Goal: Task Accomplishment & Management: Use online tool/utility

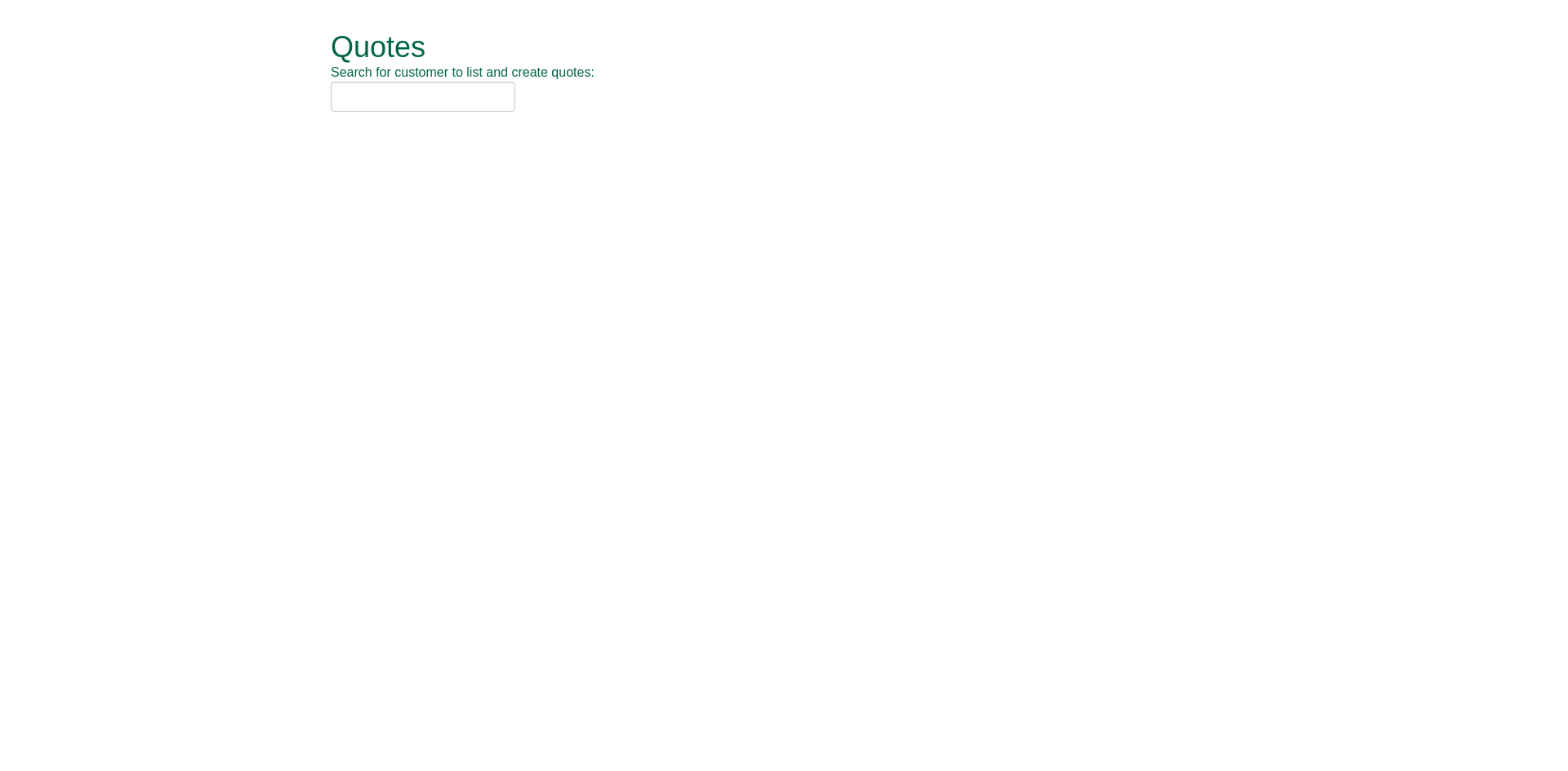
click at [388, 117] on div "Quotes Search for customer to list and create quotes:" at bounding box center [796, 72] width 931 height 145
click at [387, 105] on input "text" at bounding box center [423, 97] width 184 height 30
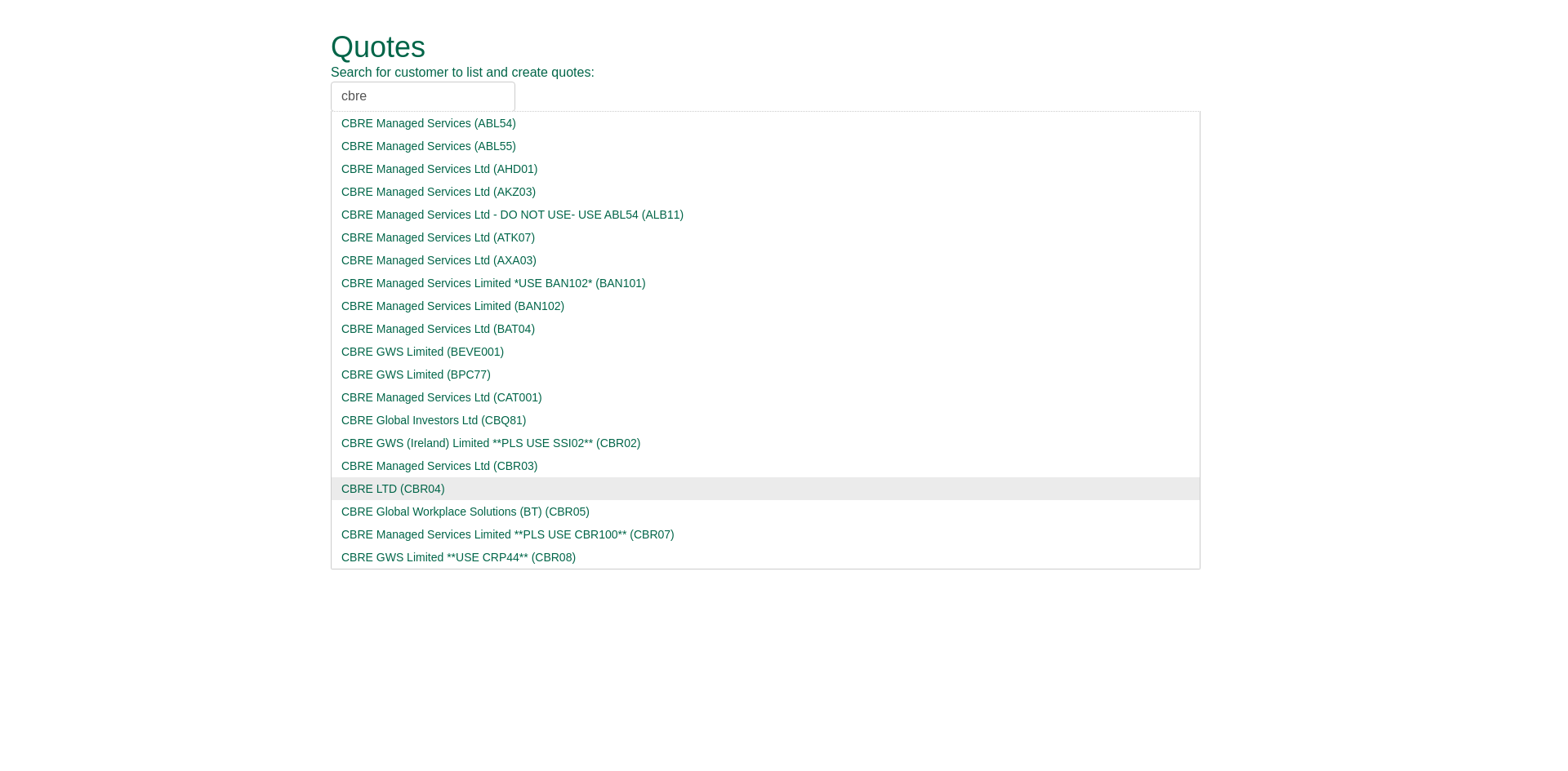
type input "cbre"
click at [384, 487] on div "CBRE LTD (CBR04)" at bounding box center [765, 488] width 848 height 16
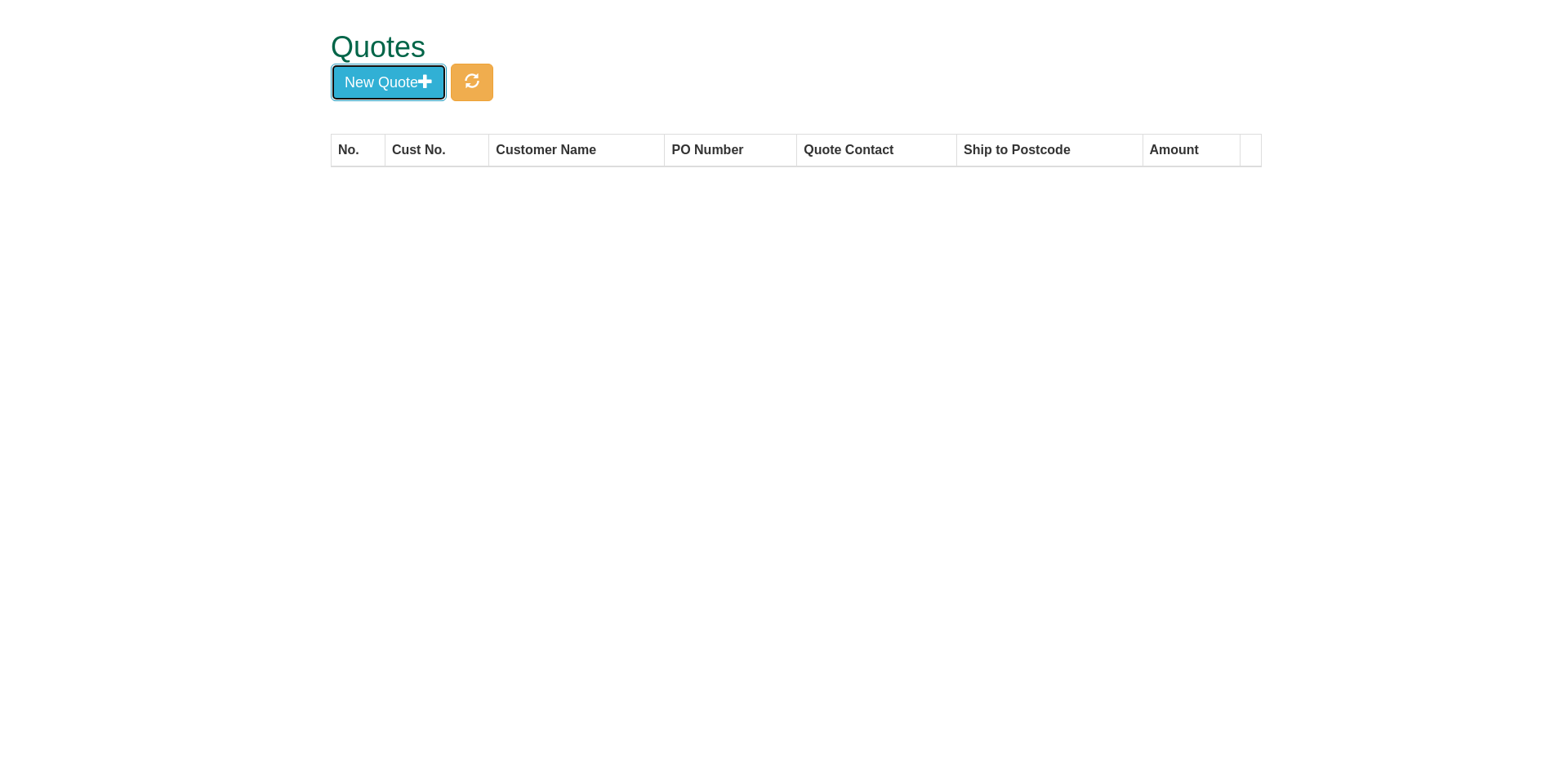
click at [398, 94] on button "New Quote" at bounding box center [389, 82] width 116 height 38
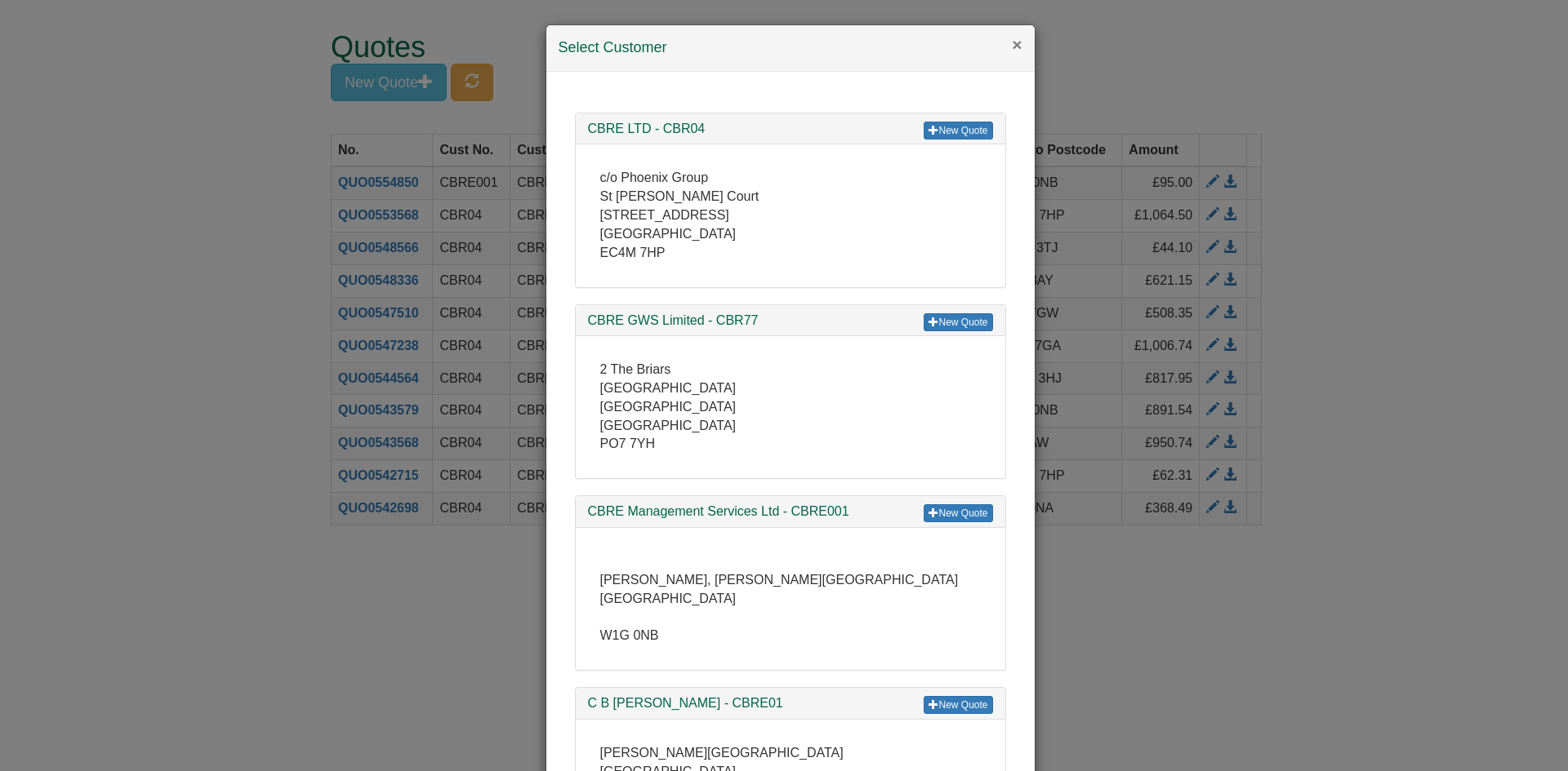
click at [1015, 43] on button "×" at bounding box center [1016, 45] width 10 height 17
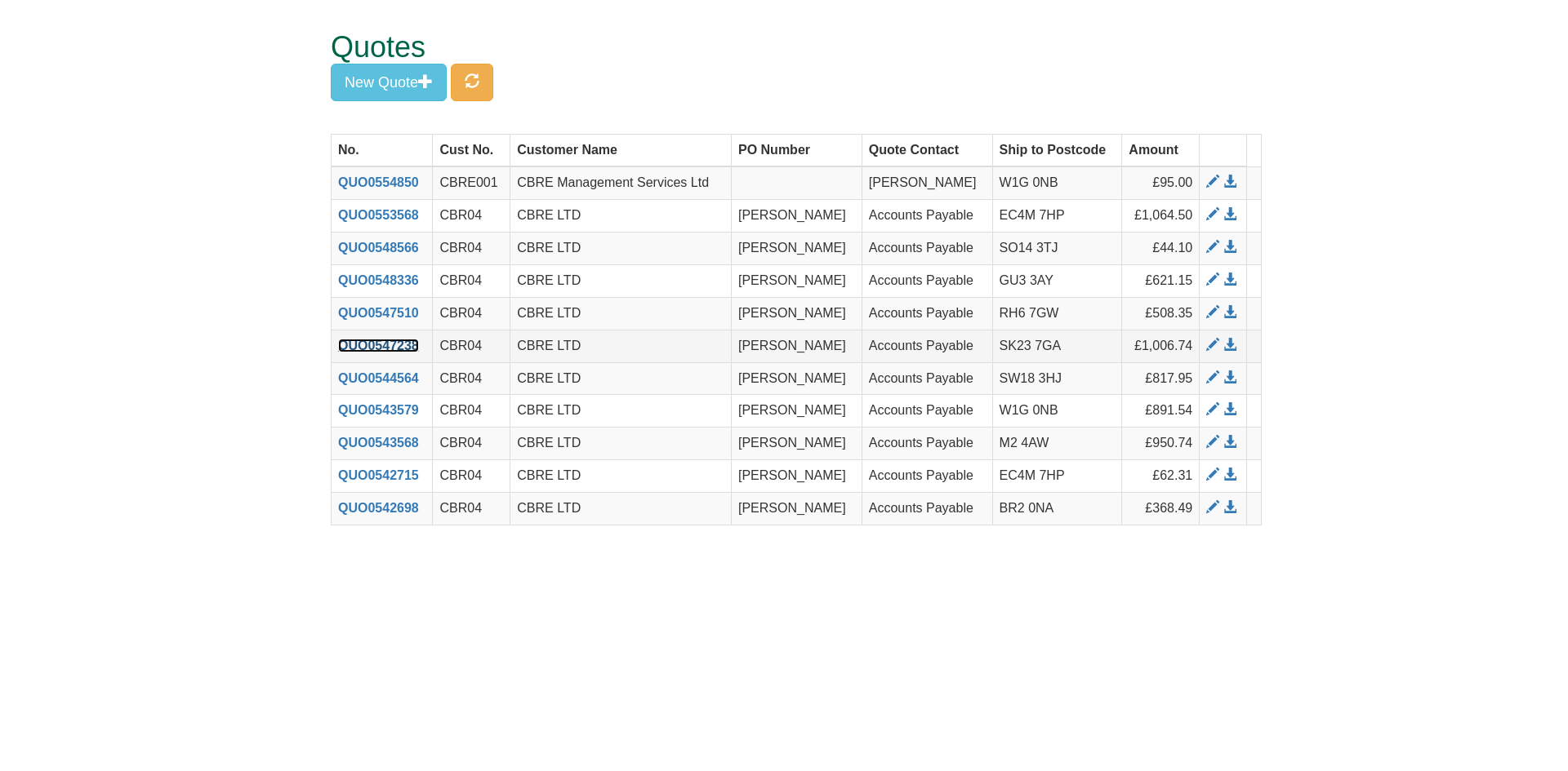
click at [364, 348] on link "QUO0547238" at bounding box center [378, 345] width 81 height 13
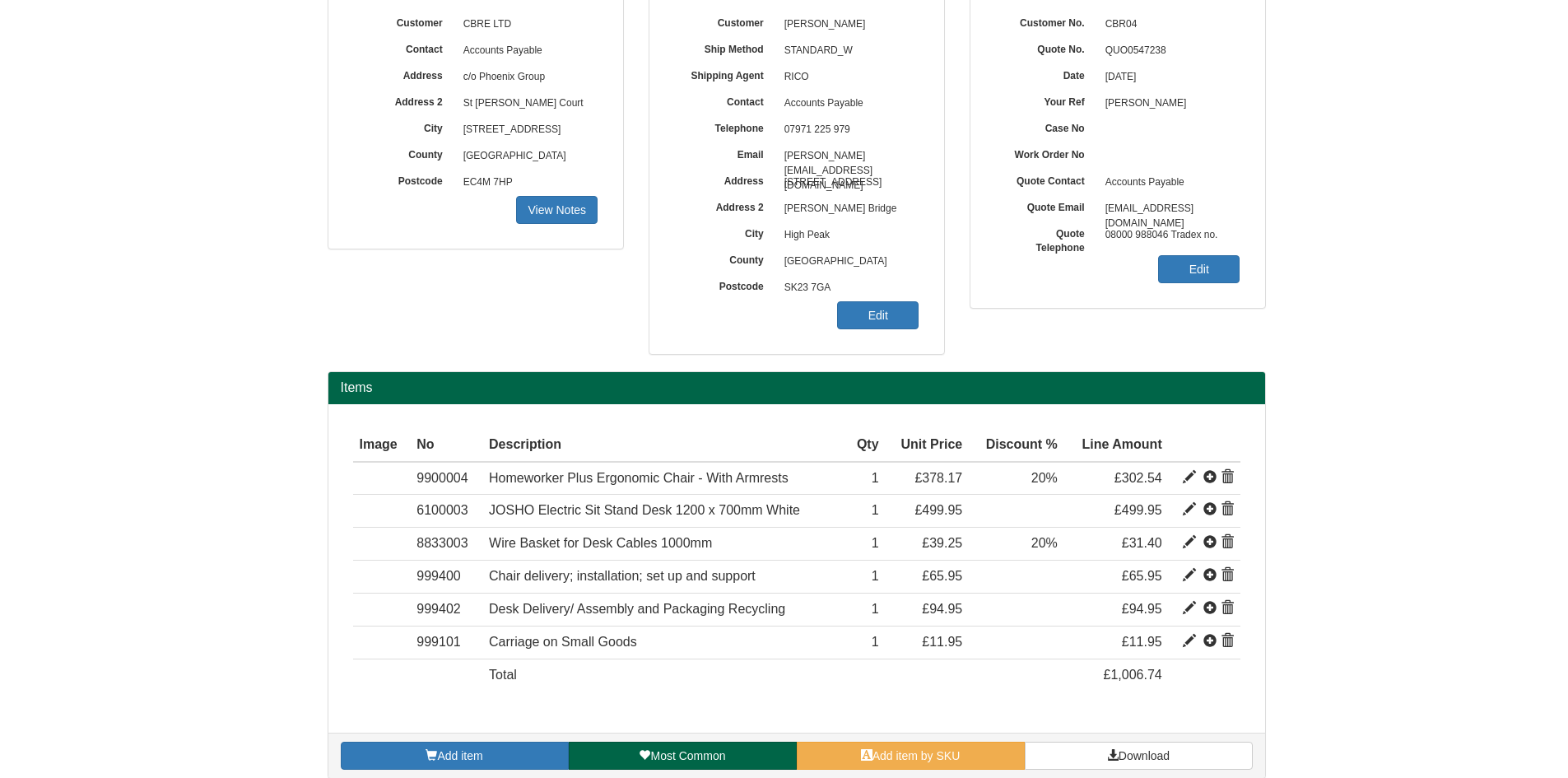
scroll to position [160, 0]
